Goal: Information Seeking & Learning: Understand process/instructions

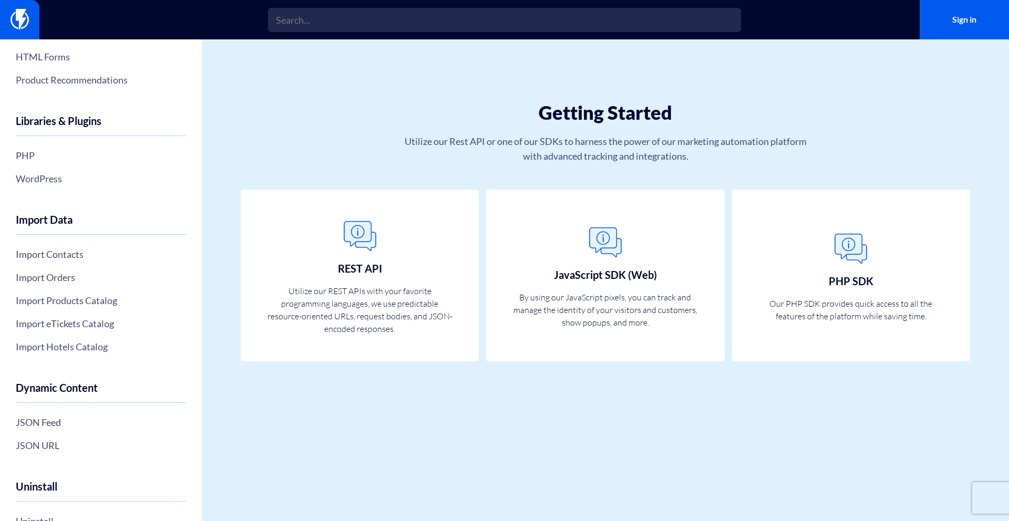
scroll to position [286, 0]
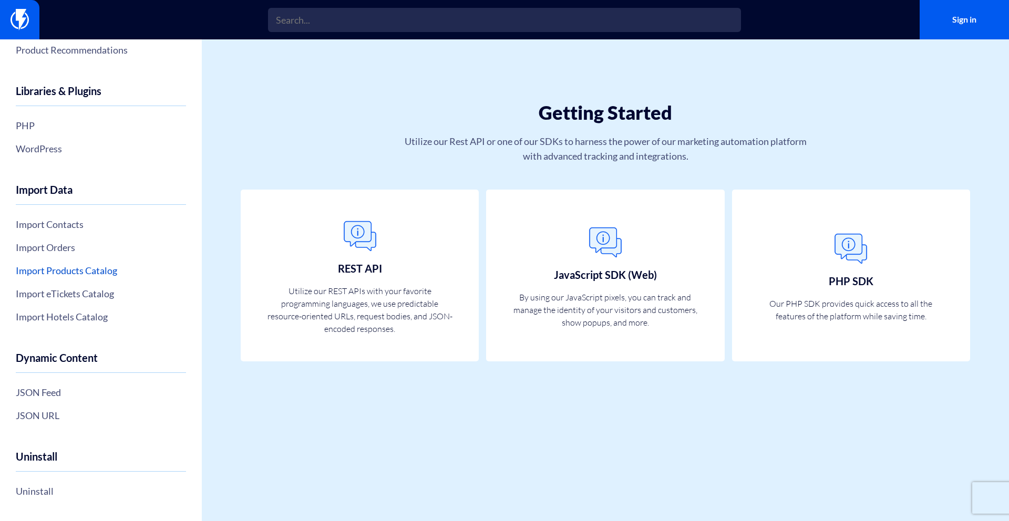
click at [64, 273] on link "Import Products Catalog" at bounding box center [101, 271] width 170 height 18
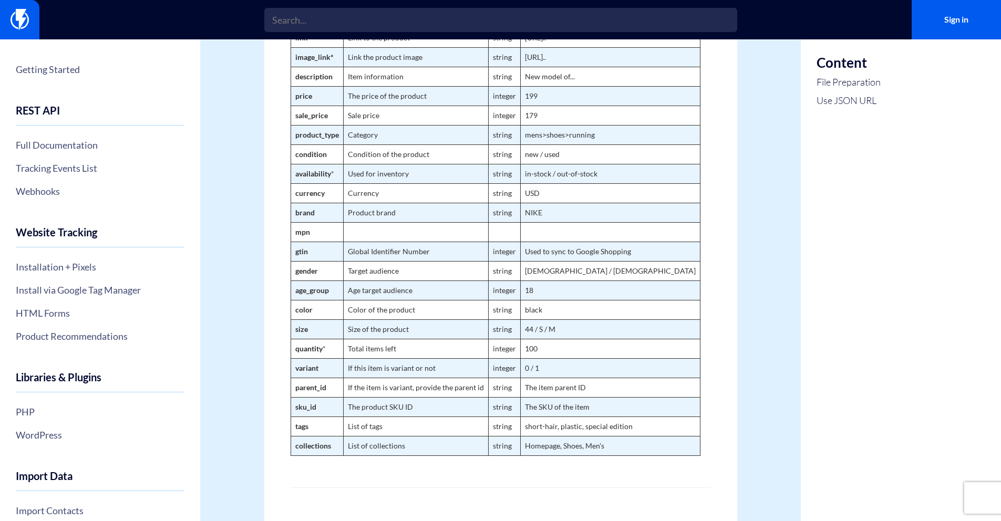
scroll to position [591, 0]
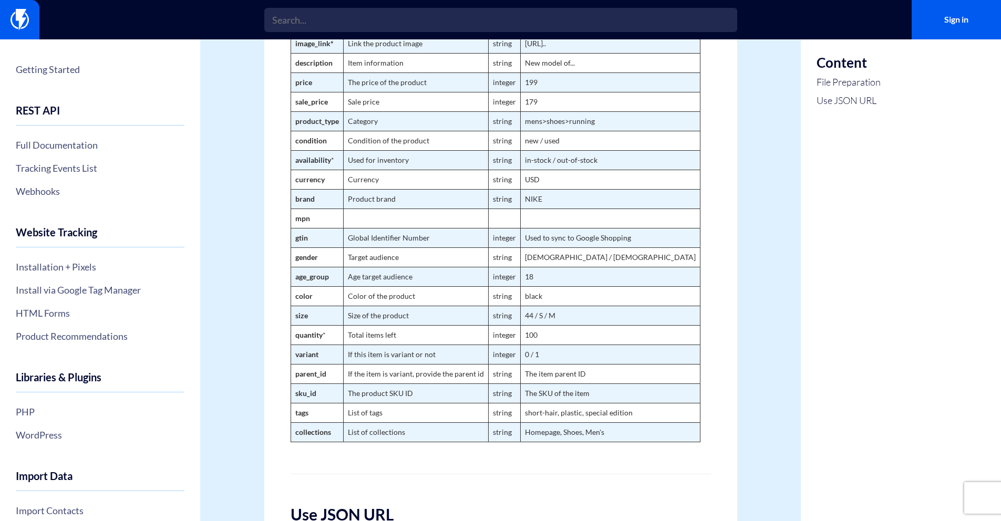
click at [302, 398] on strong "sku_id" at bounding box center [305, 393] width 21 height 9
copy strong "sku_id"
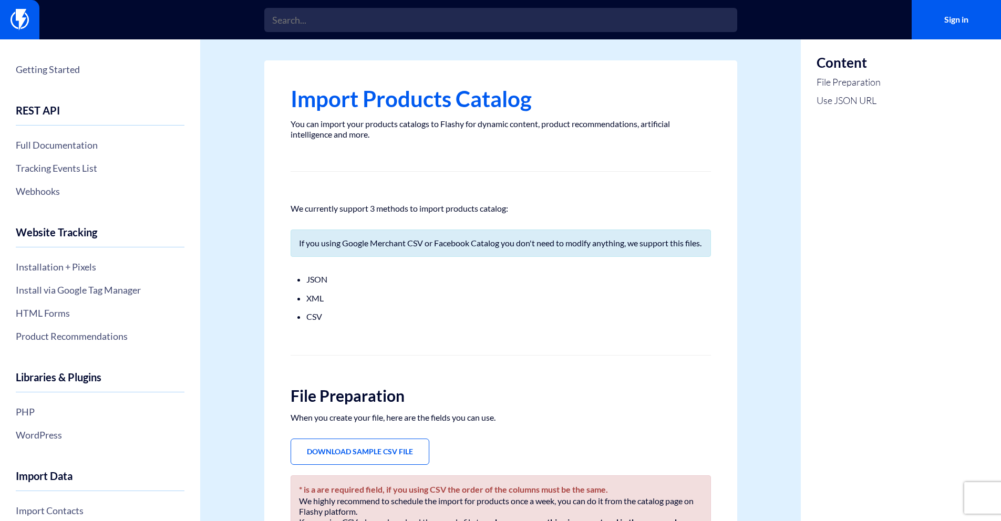
scroll to position [277, 0]
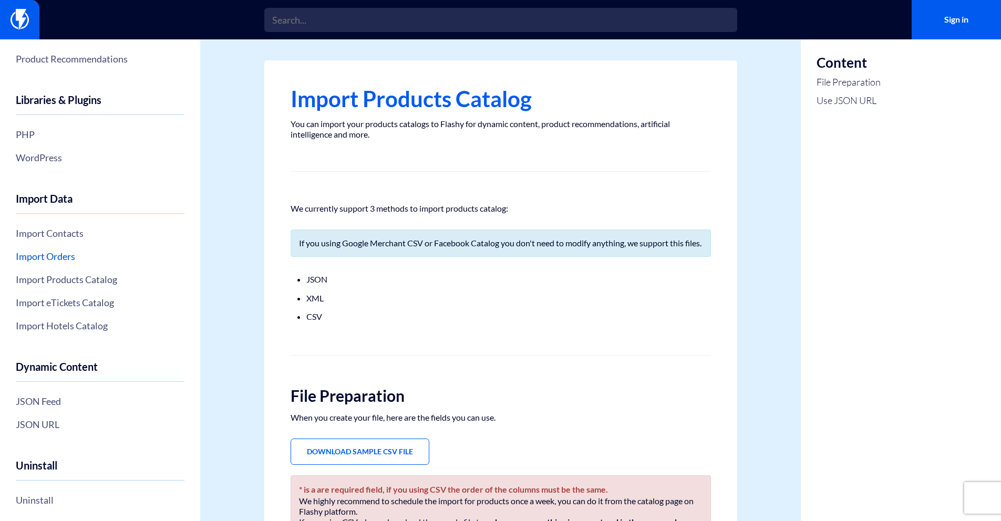
click at [59, 250] on link "Import Orders" at bounding box center [100, 256] width 169 height 18
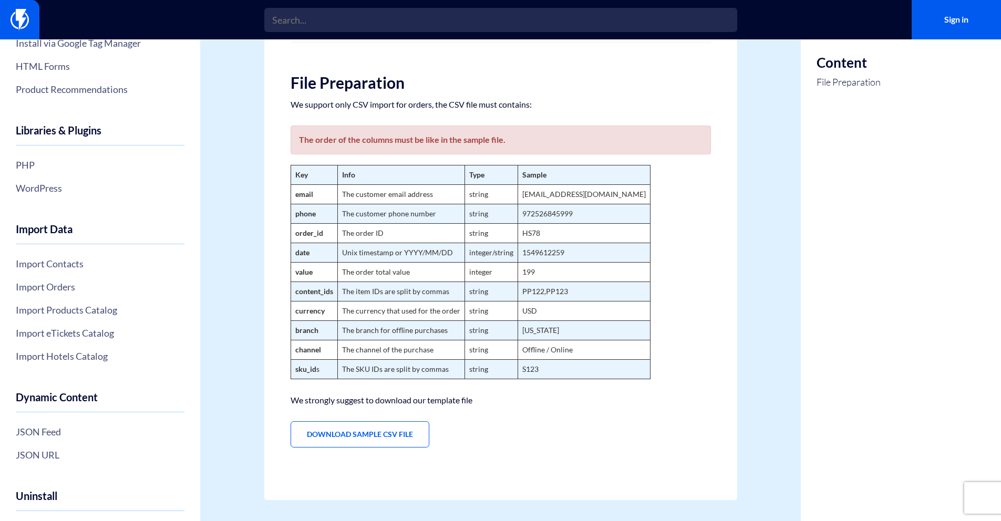
scroll to position [286, 0]
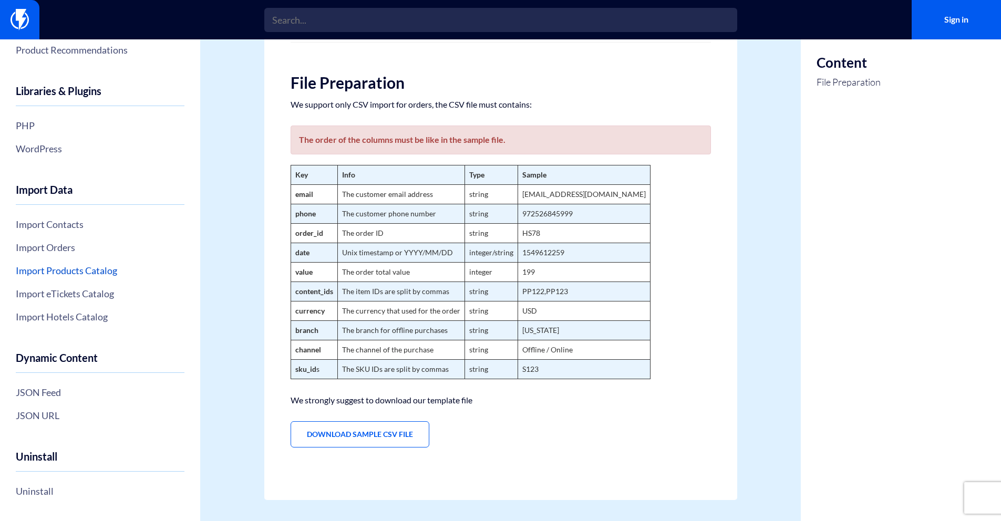
click at [56, 274] on link "Import Products Catalog" at bounding box center [100, 271] width 169 height 18
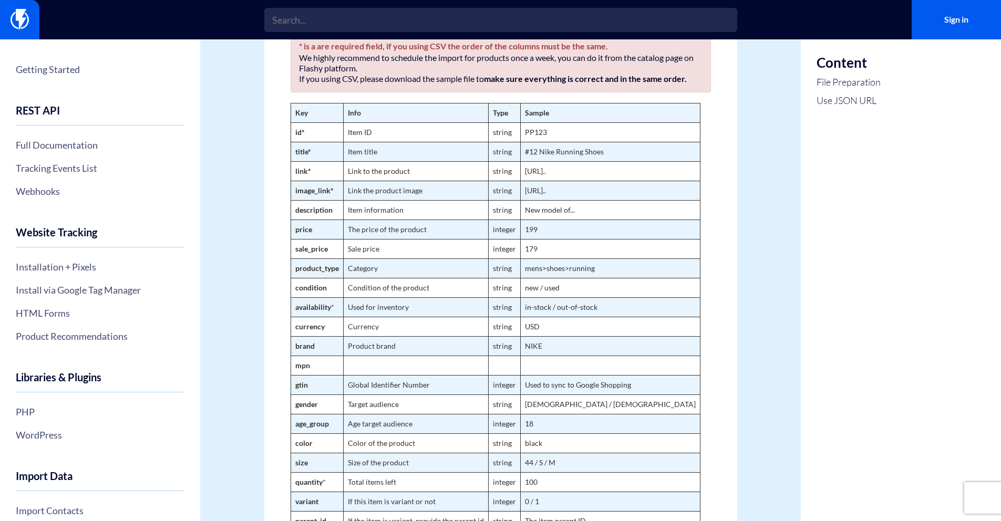
scroll to position [552, 0]
